Goal: Transaction & Acquisition: Purchase product/service

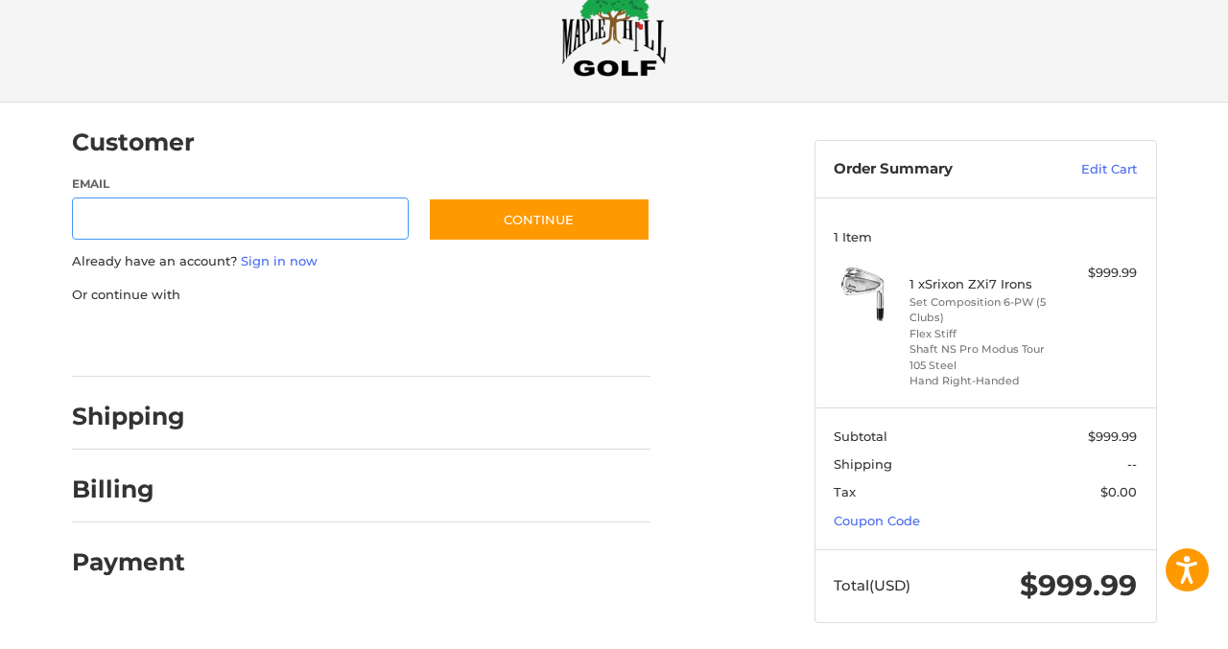
scroll to position [61, 0]
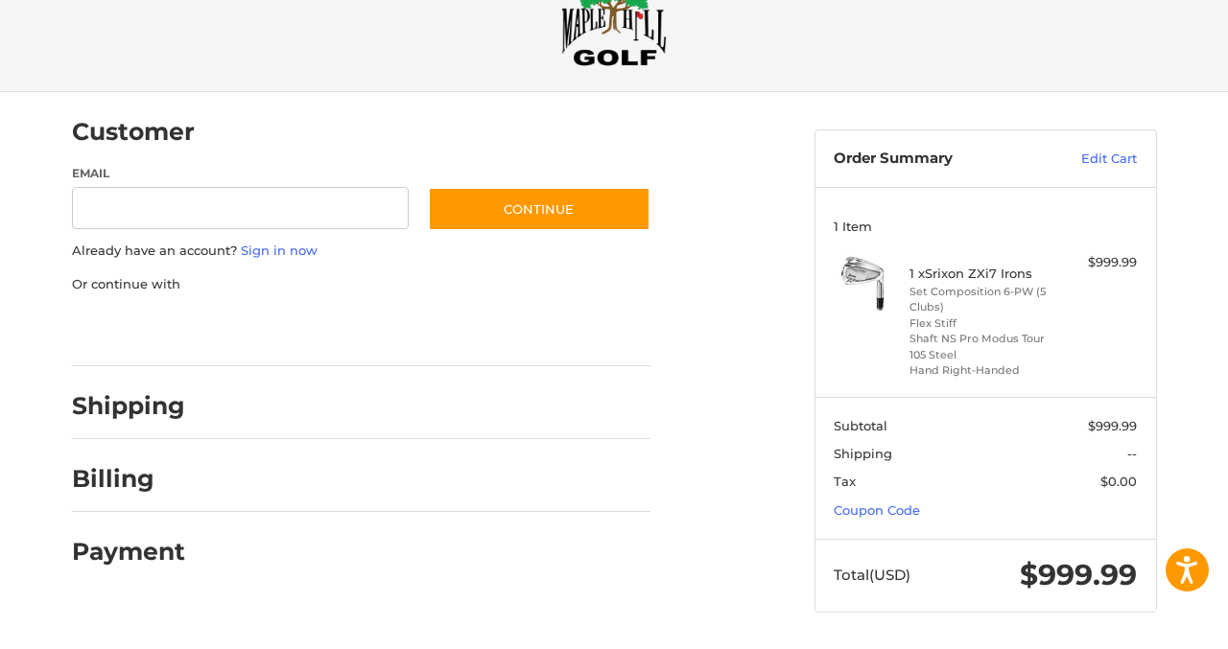
click at [1006, 648] on div at bounding box center [614, 650] width 1228 height 0
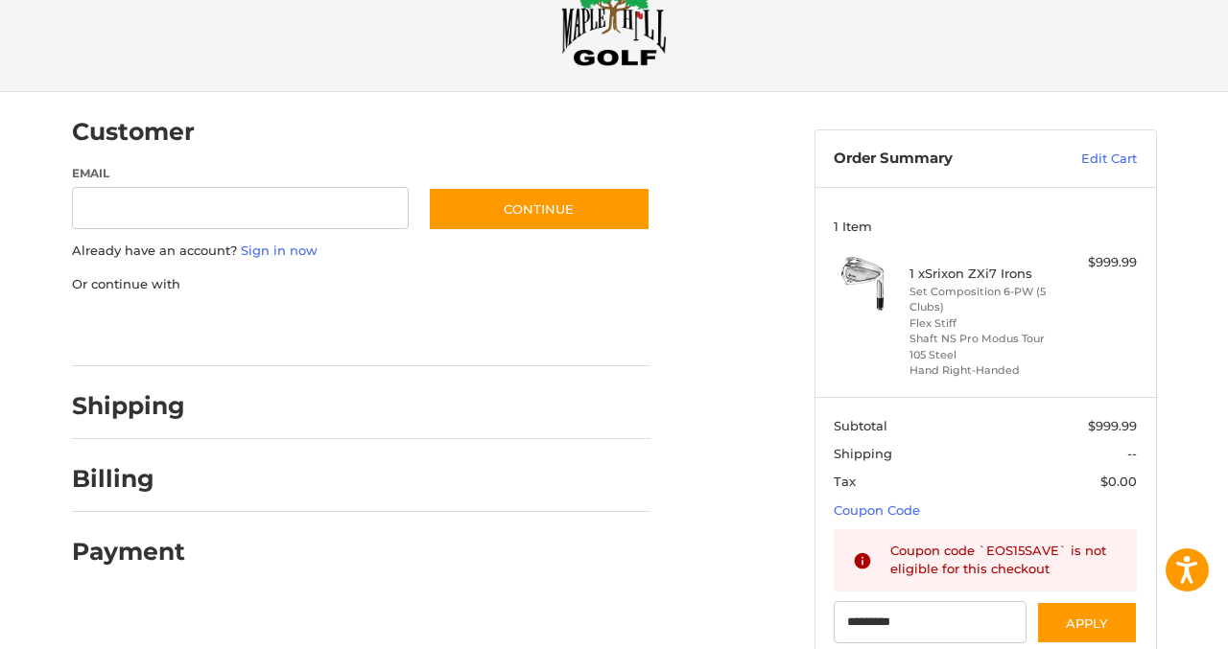
type input "*********"
